Goal: Task Accomplishment & Management: Use online tool/utility

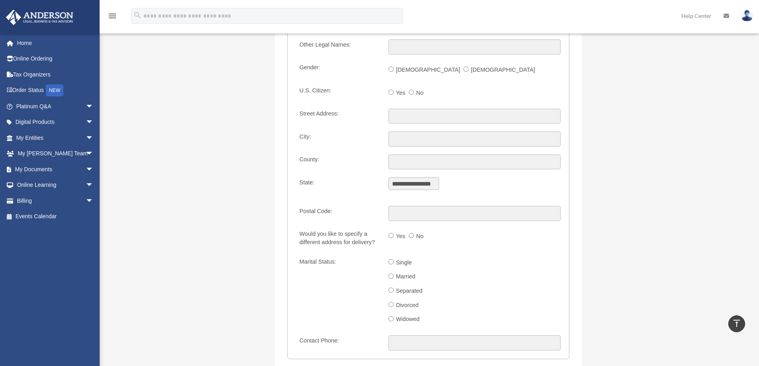
scroll to position [796, 0]
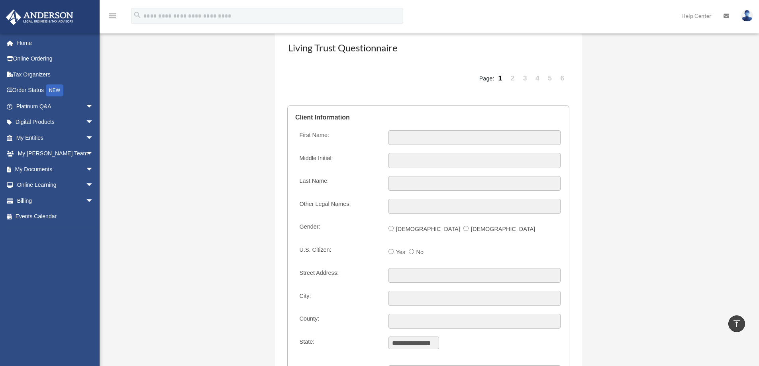
click at [563, 78] on link "6" at bounding box center [562, 79] width 11 height 24
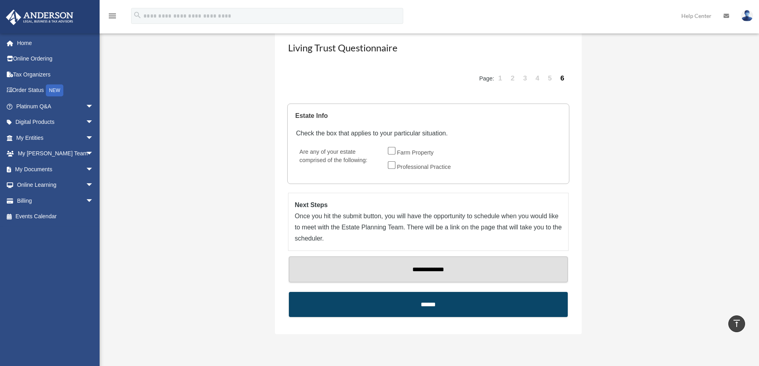
click at [535, 77] on link "4" at bounding box center [537, 79] width 11 height 24
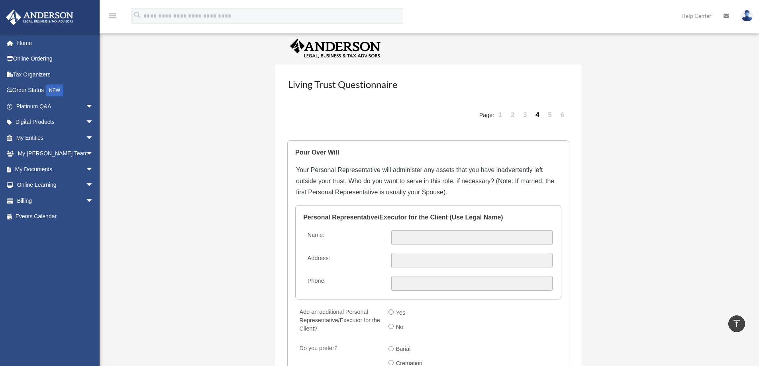
scroll to position [756, 0]
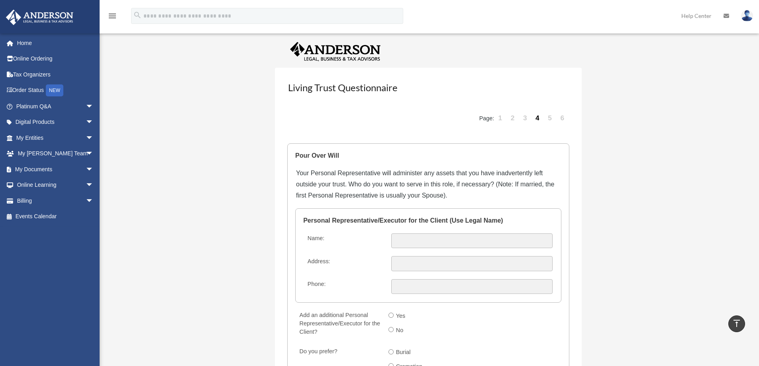
click at [511, 116] on link "2" at bounding box center [512, 118] width 11 height 24
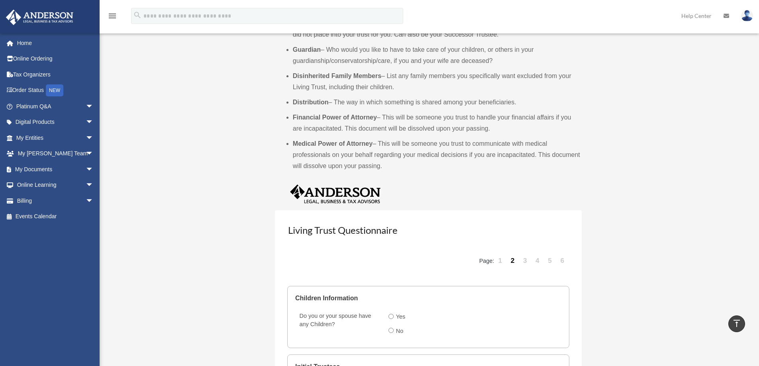
scroll to position [773, 0]
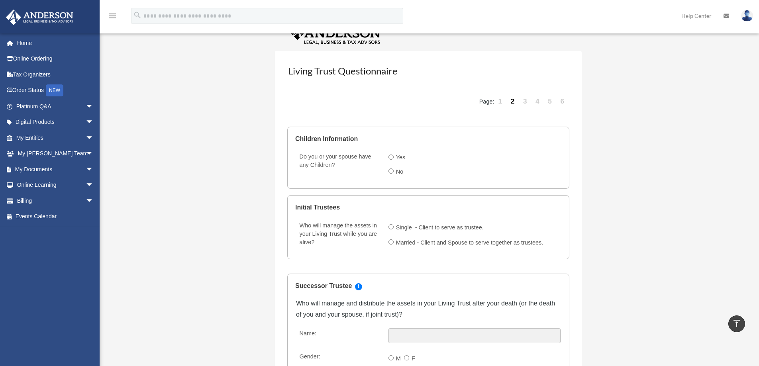
click at [499, 100] on link "1" at bounding box center [500, 102] width 11 height 24
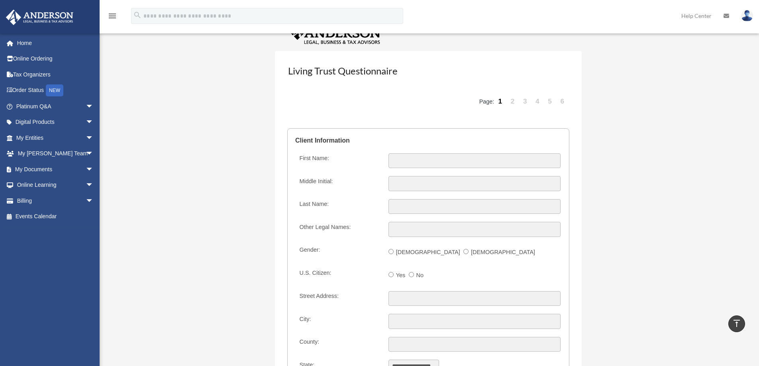
click at [524, 102] on link "3" at bounding box center [524, 102] width 11 height 24
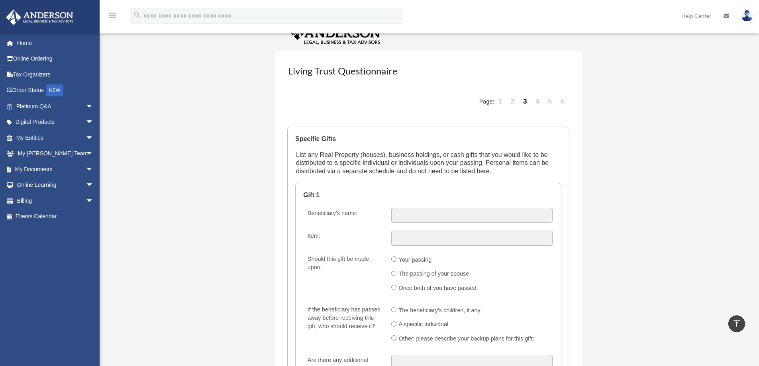
click at [536, 100] on link "4" at bounding box center [537, 102] width 11 height 24
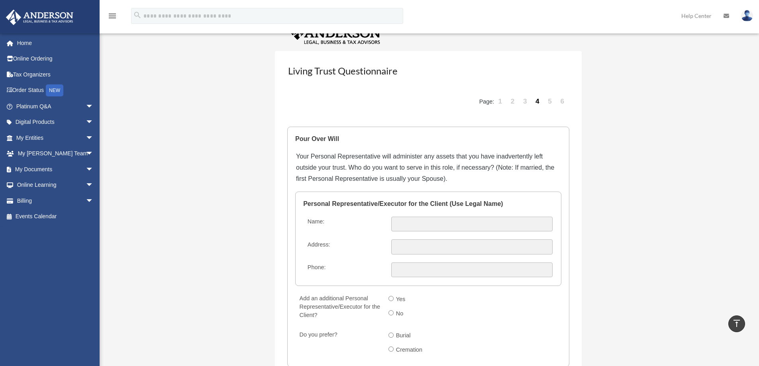
click at [500, 101] on link "1" at bounding box center [500, 102] width 11 height 24
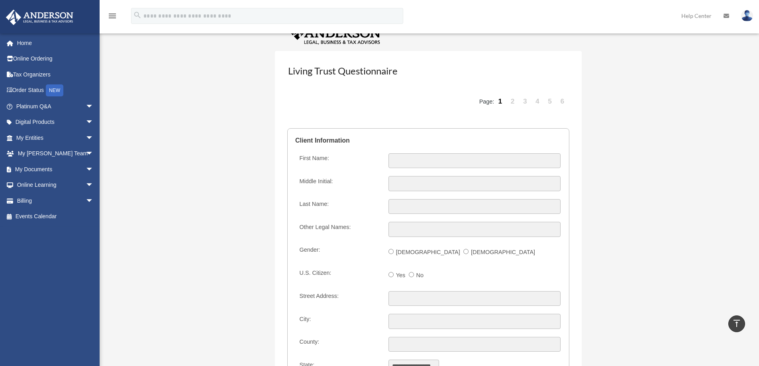
click at [549, 104] on link "5" at bounding box center [549, 102] width 11 height 24
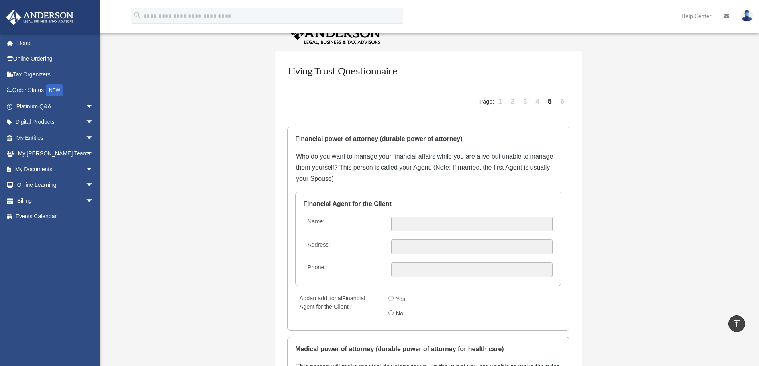
click at [562, 103] on link "6" at bounding box center [562, 102] width 11 height 24
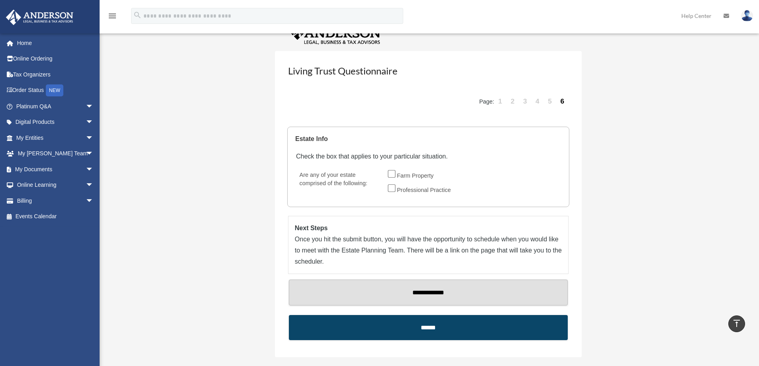
click at [499, 102] on link "1" at bounding box center [500, 102] width 11 height 24
